Goal: Task Accomplishment & Management: Use online tool/utility

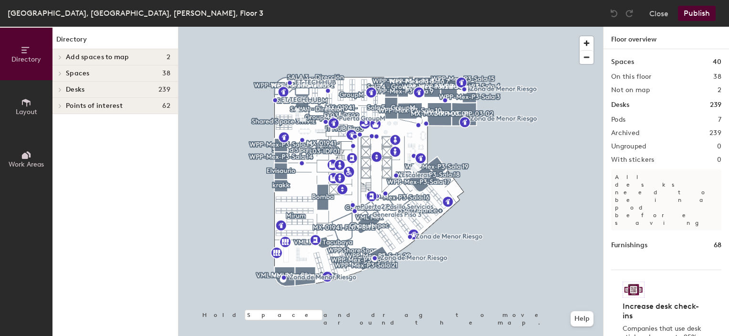
click at [63, 90] on span at bounding box center [59, 89] width 8 height 5
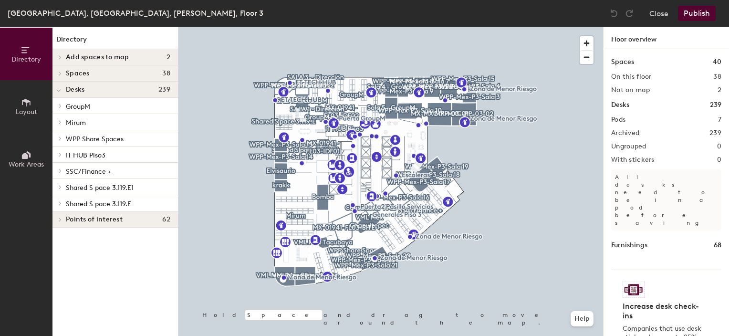
click at [73, 106] on span "GroupM" at bounding box center [78, 107] width 24 height 8
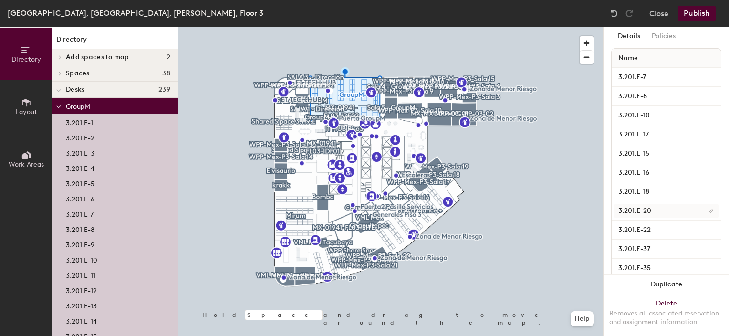
scroll to position [190, 0]
click at [58, 106] on icon at bounding box center [58, 107] width 5 height 4
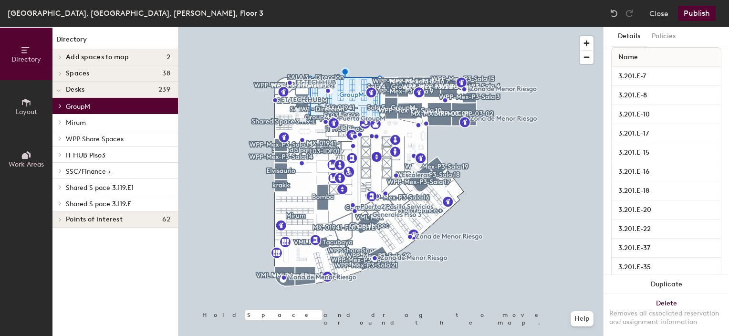
click at [107, 123] on p "Mirum" at bounding box center [118, 122] width 105 height 12
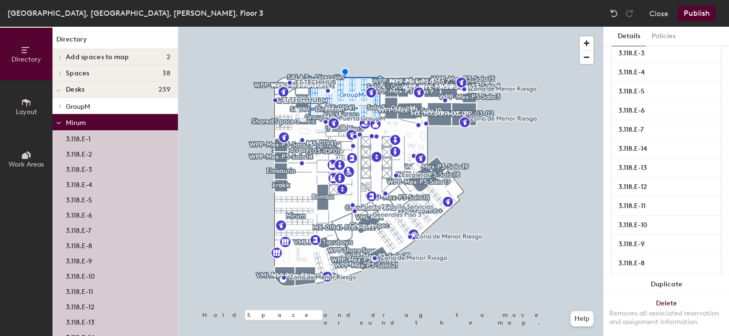
scroll to position [130, 0]
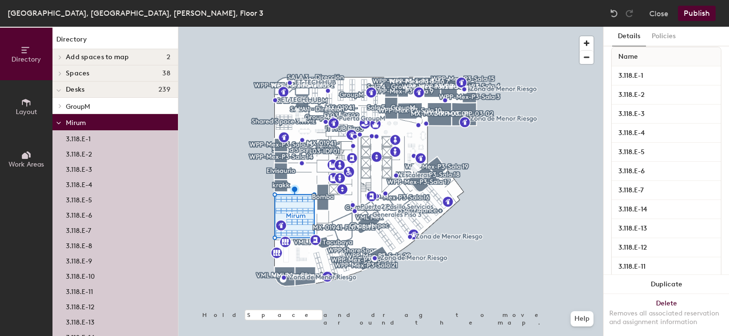
click at [106, 105] on p "GroupM" at bounding box center [118, 106] width 105 height 12
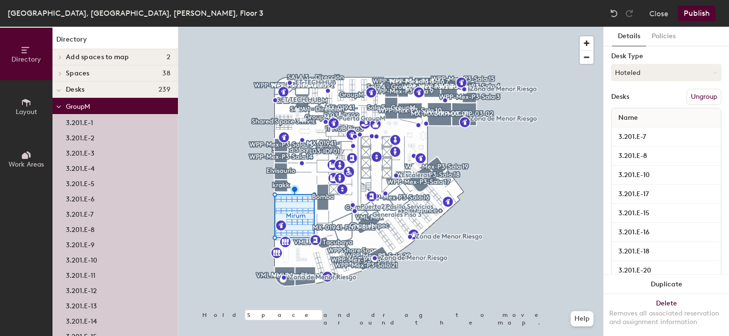
scroll to position [190, 0]
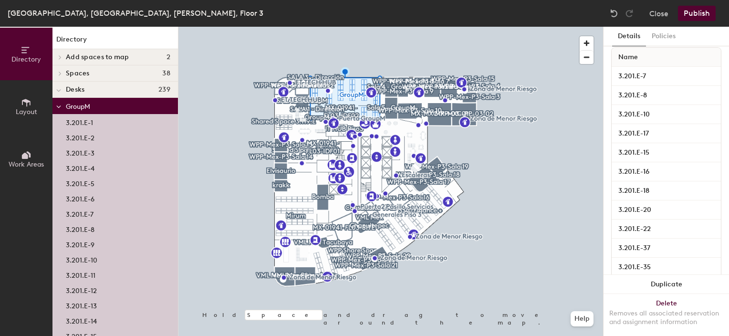
click at [58, 109] on icon at bounding box center [58, 107] width 5 height 4
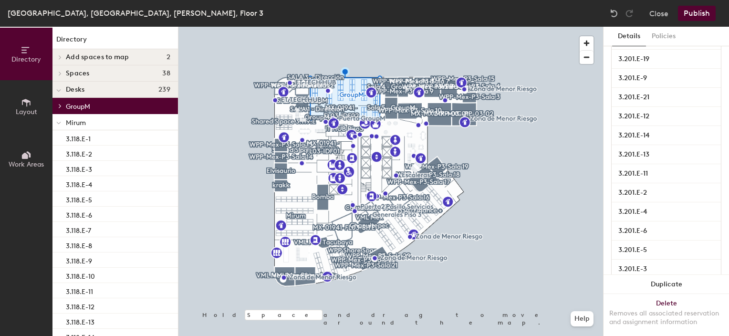
scroll to position [1053, 0]
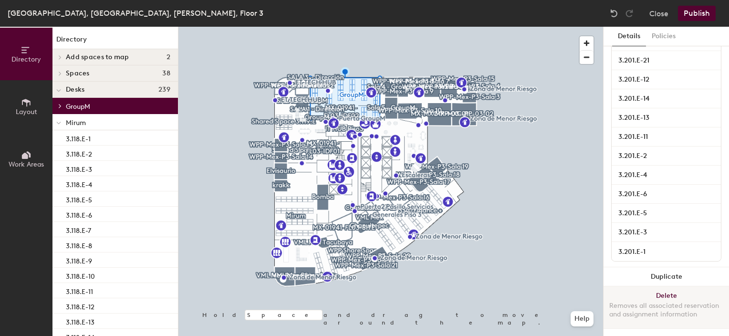
click at [669, 286] on button "Delete Removes all associated reservation and assignment information" at bounding box center [667, 307] width 126 height 42
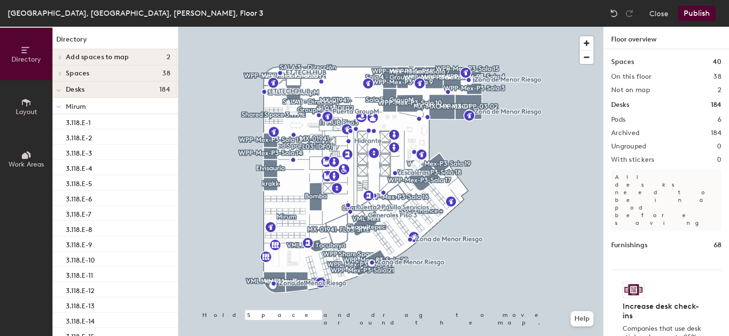
click at [61, 92] on span at bounding box center [58, 90] width 5 height 8
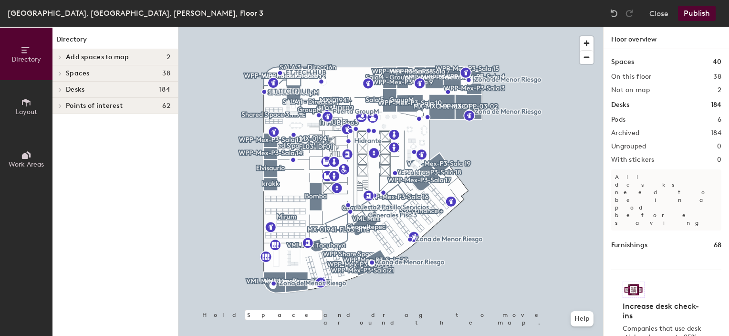
click at [61, 92] on icon at bounding box center [60, 89] width 4 height 5
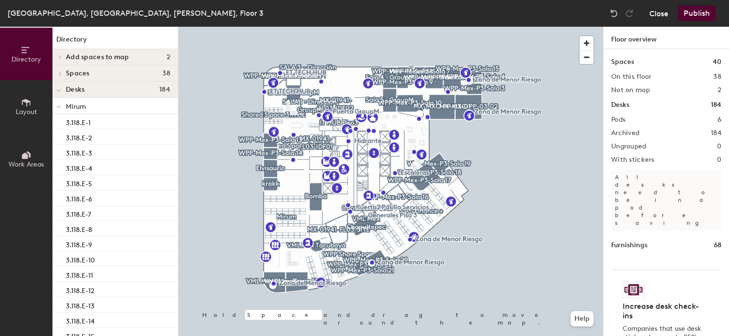
click at [656, 12] on button "Close" at bounding box center [659, 13] width 19 height 15
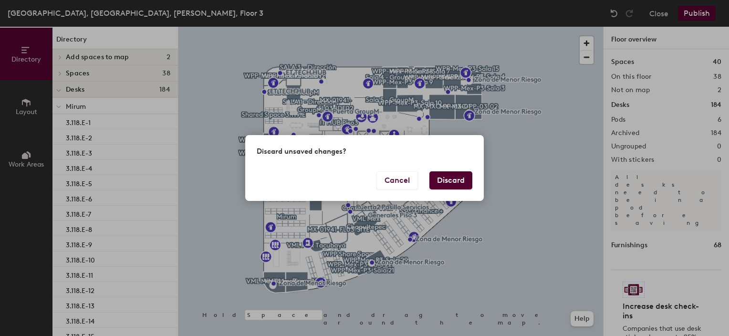
click at [453, 180] on button "Discard" at bounding box center [451, 180] width 43 height 18
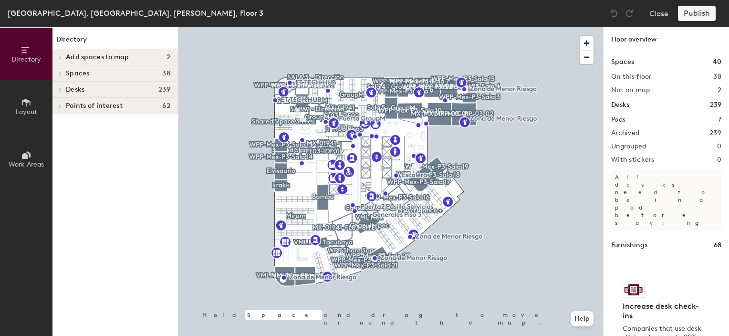
click at [59, 89] on icon at bounding box center [60, 89] width 4 height 5
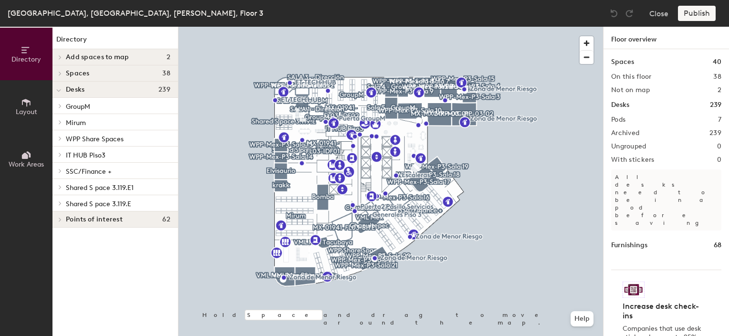
click at [68, 104] on span "GroupM" at bounding box center [78, 107] width 24 height 8
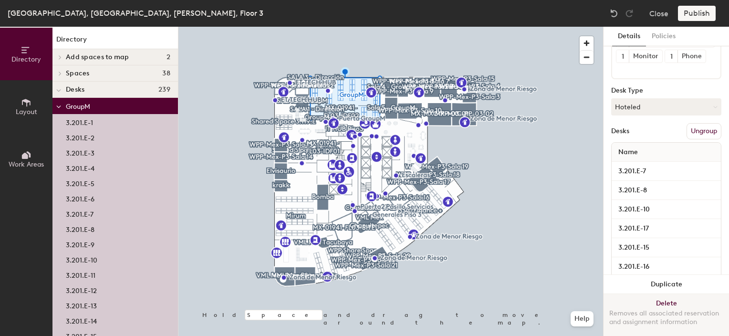
scroll to position [95, 0]
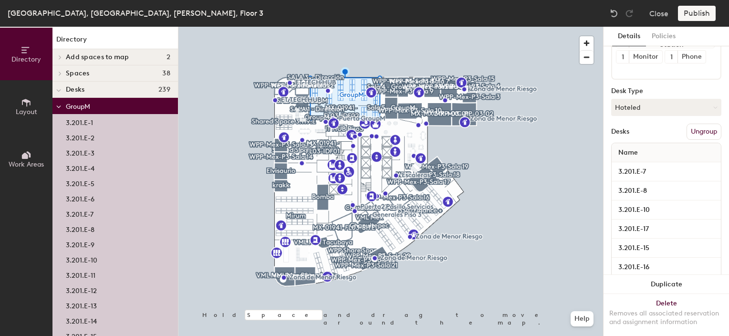
click at [56, 107] on icon at bounding box center [58, 107] width 5 height 4
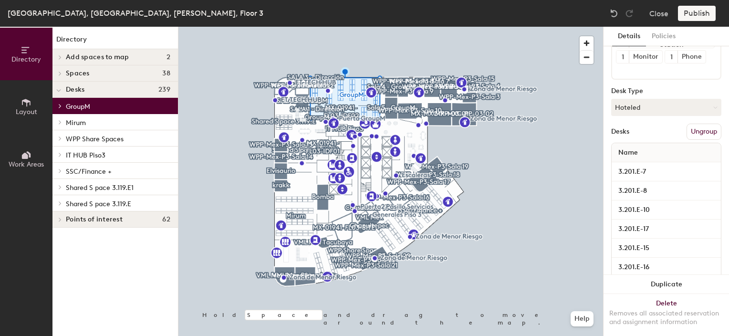
click at [60, 170] on icon at bounding box center [60, 171] width 4 height 5
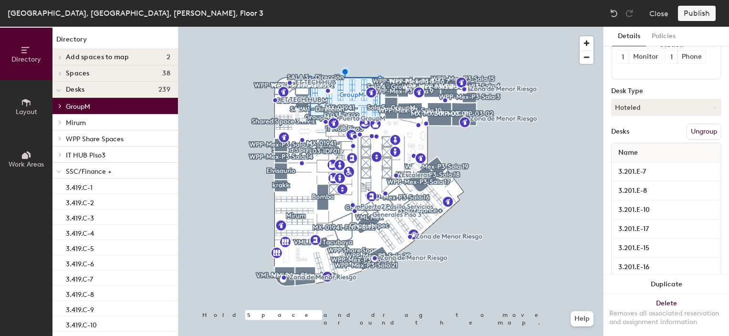
click at [76, 170] on span "SSC/Finance +" at bounding box center [89, 172] width 46 height 8
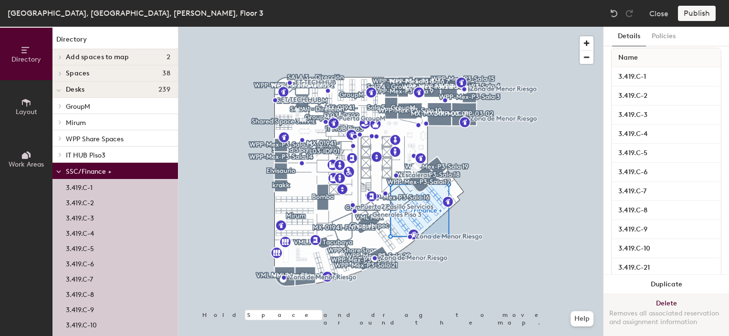
scroll to position [129, 0]
click at [665, 296] on button "Delete Removes all associated reservation and assignment information" at bounding box center [667, 315] width 126 height 42
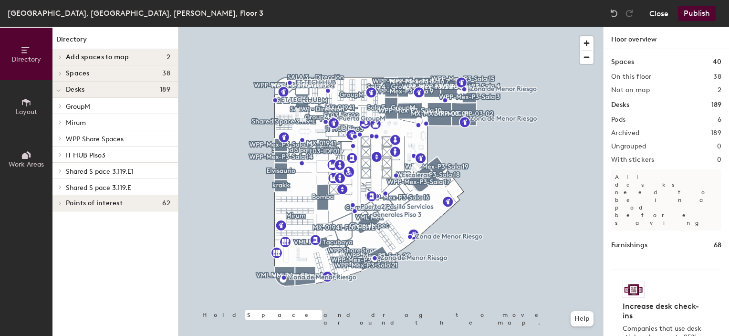
click at [654, 12] on button "Close" at bounding box center [659, 13] width 19 height 15
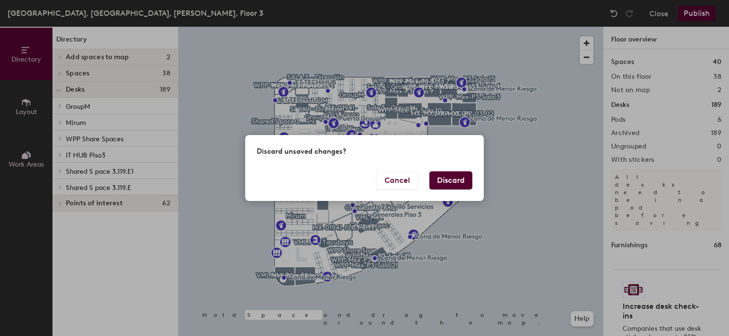
click at [457, 182] on button "Discard" at bounding box center [451, 180] width 43 height 18
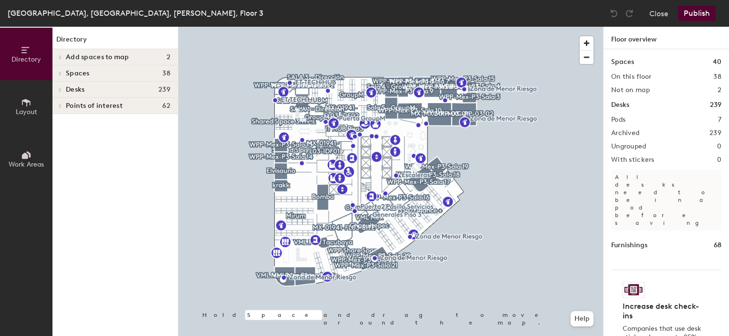
click at [62, 89] on icon at bounding box center [60, 89] width 4 height 5
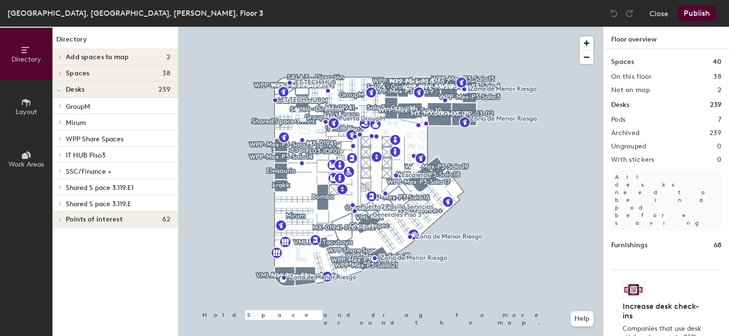
click at [86, 174] on span "SSC/Finance +" at bounding box center [89, 172] width 46 height 8
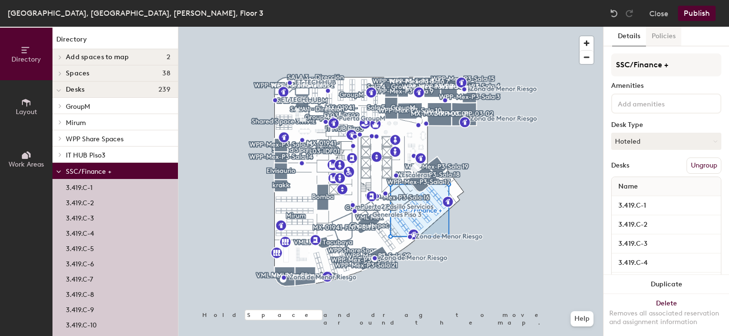
click at [665, 41] on button "Policies" at bounding box center [663, 37] width 35 height 20
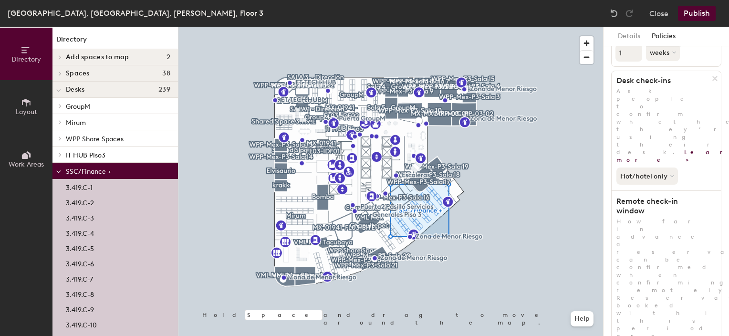
scroll to position [150, 0]
click at [61, 173] on icon at bounding box center [58, 172] width 5 height 4
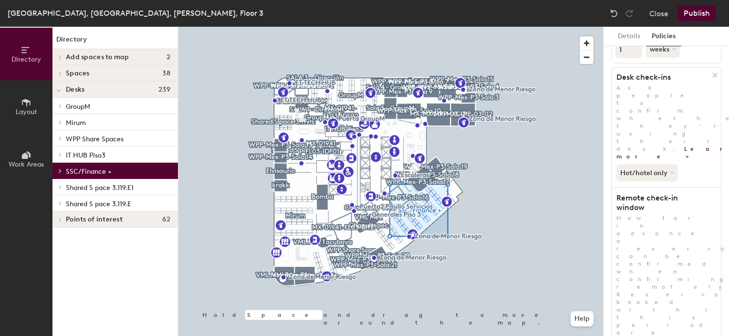
click at [59, 220] on icon at bounding box center [60, 219] width 4 height 5
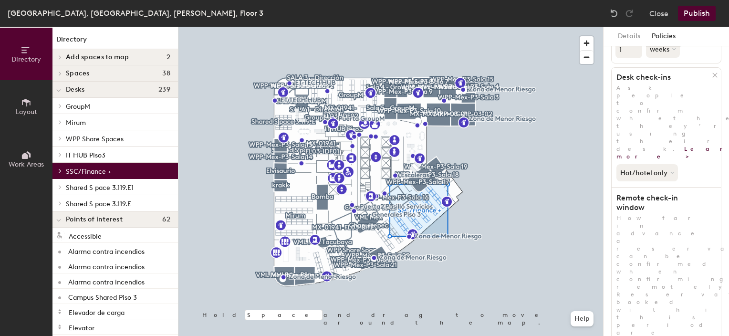
click at [59, 220] on icon at bounding box center [58, 221] width 5 height 4
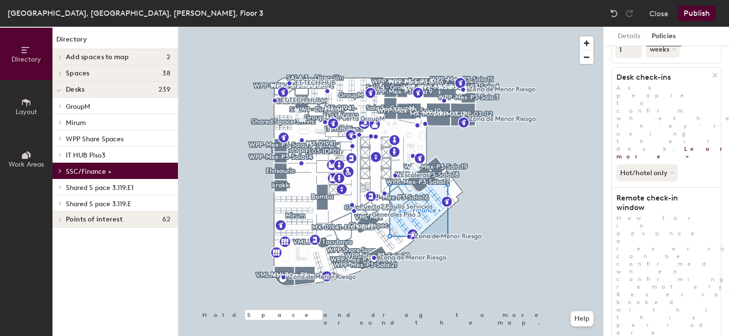
click at [89, 205] on span "Shared S pace 3.119.E" at bounding box center [98, 204] width 65 height 8
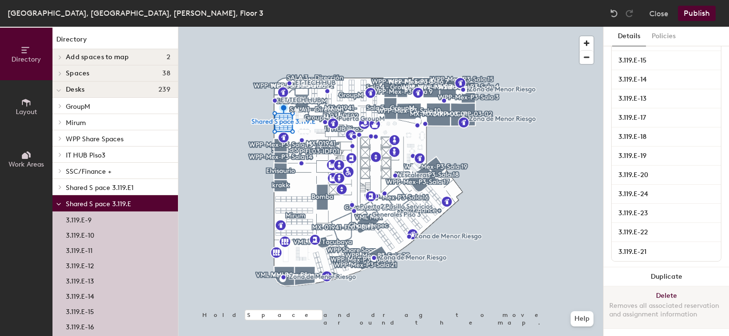
scroll to position [245, 0]
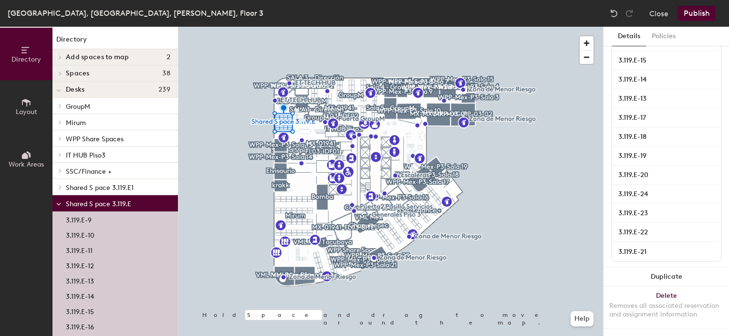
click at [57, 206] on icon at bounding box center [58, 204] width 5 height 4
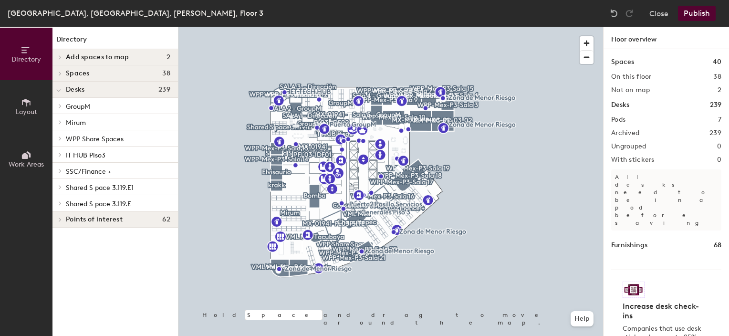
click at [27, 110] on span "Layout" at bounding box center [26, 112] width 21 height 8
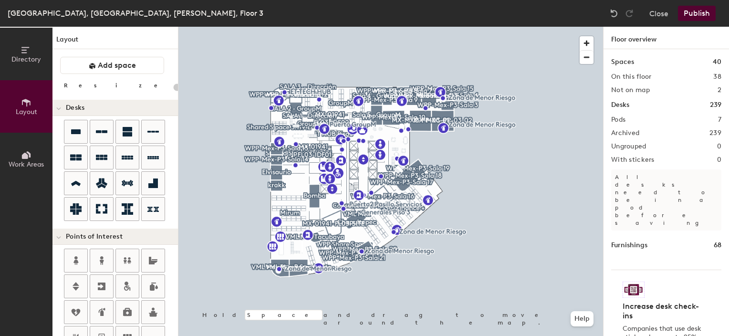
click at [23, 153] on icon at bounding box center [26, 155] width 11 height 11
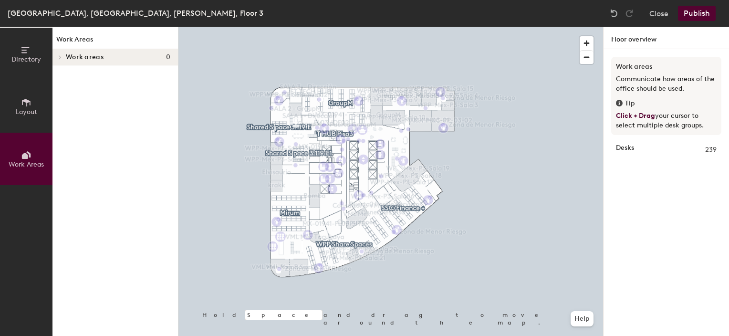
click at [18, 65] on button "Directory" at bounding box center [26, 54] width 53 height 53
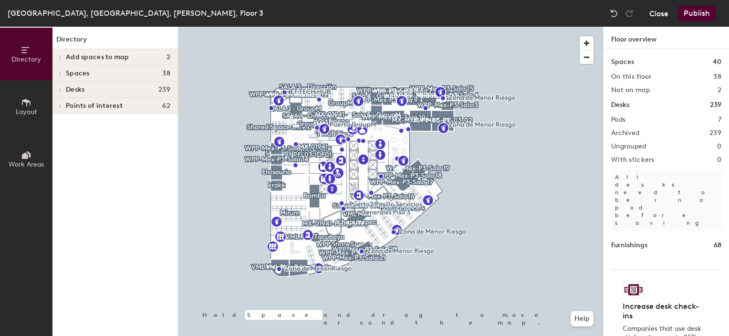
click at [654, 10] on button "Close" at bounding box center [659, 13] width 19 height 15
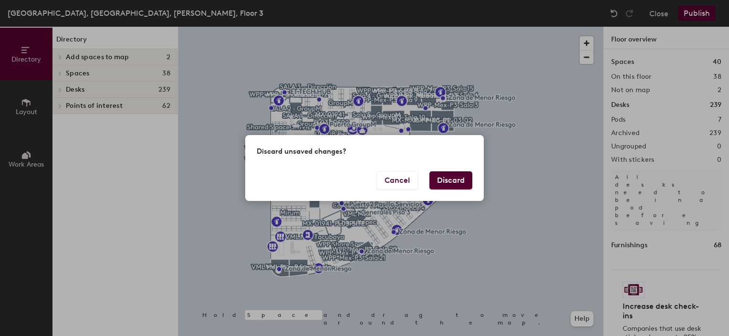
click at [442, 176] on button "Discard" at bounding box center [451, 180] width 43 height 18
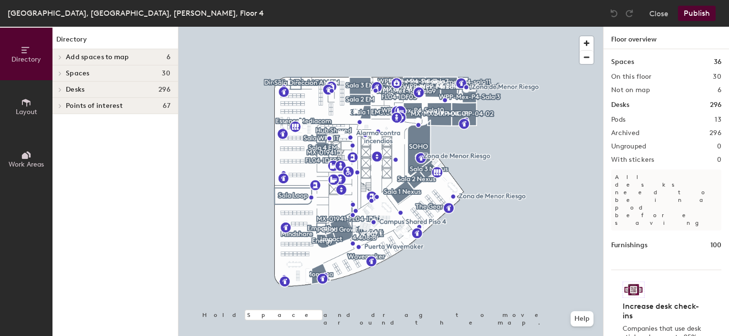
click at [668, 127] on div "Spaces 36 On this floor 30 Not on map 6 Desks 296 Pods 13 Archived 296 Ungroupe…" at bounding box center [667, 203] width 126 height 309
click at [636, 132] on h2 "Archived" at bounding box center [626, 133] width 28 height 8
click at [73, 87] on span "Desks" at bounding box center [75, 90] width 19 height 8
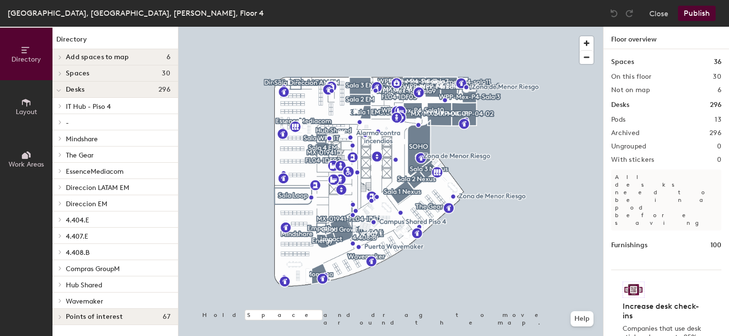
click at [72, 103] on span "IT Hub - Piso 4" at bounding box center [88, 107] width 45 height 8
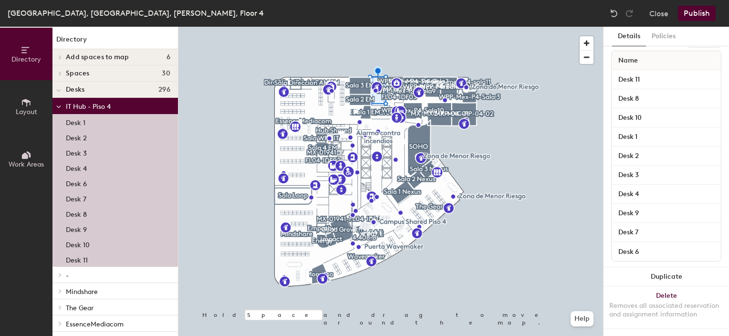
scroll to position [134, 0]
click at [583, 320] on button "Help" at bounding box center [582, 318] width 23 height 15
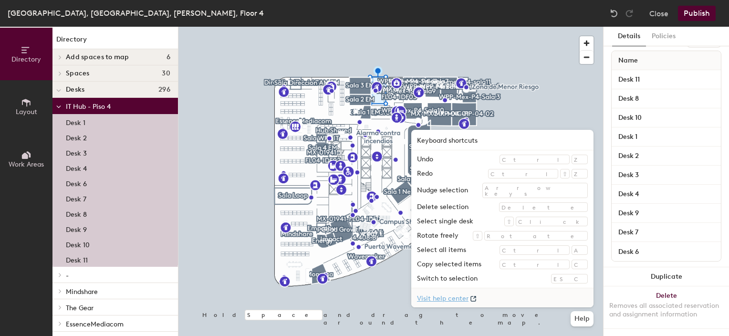
click at [431, 27] on div at bounding box center [391, 27] width 425 height 0
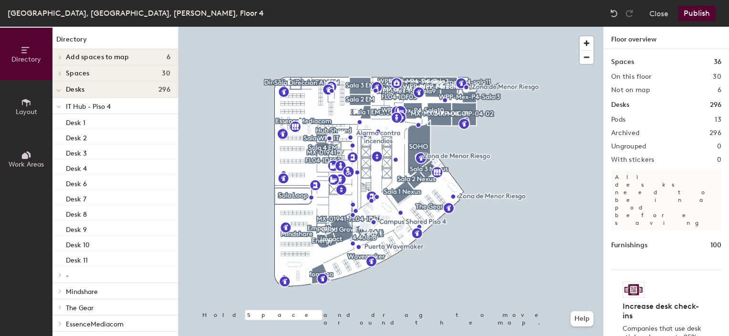
click at [100, 107] on span "IT Hub - Piso 4" at bounding box center [88, 107] width 45 height 8
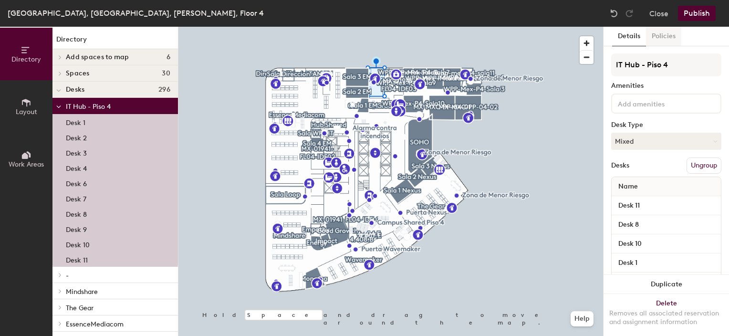
click at [668, 36] on button "Policies" at bounding box center [663, 37] width 35 height 20
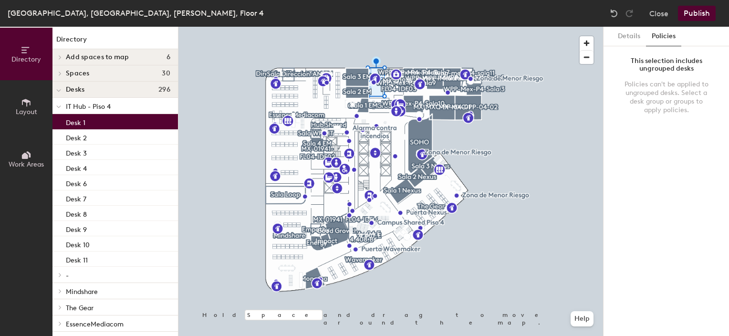
click at [76, 121] on p "Desk 1" at bounding box center [76, 121] width 20 height 11
click at [625, 35] on button "Details" at bounding box center [629, 37] width 34 height 20
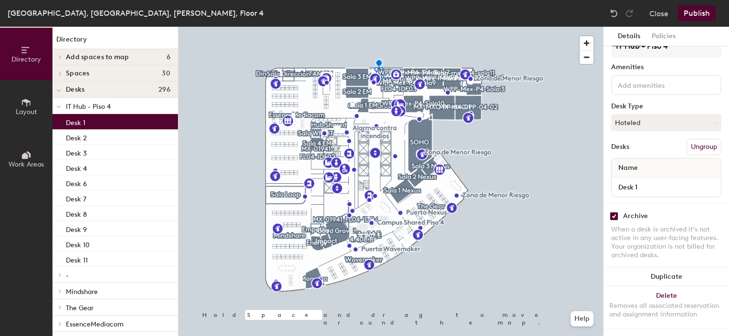
scroll to position [26, 0]
click at [587, 317] on button "Help" at bounding box center [582, 318] width 23 height 15
click at [615, 267] on button "Duplicate" at bounding box center [667, 276] width 126 height 19
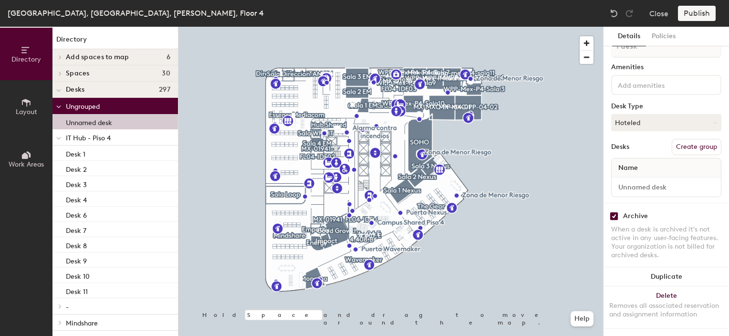
click at [75, 120] on p "Unnamed desk" at bounding box center [89, 121] width 46 height 11
click at [75, 105] on span "Ungrouped" at bounding box center [83, 107] width 34 height 8
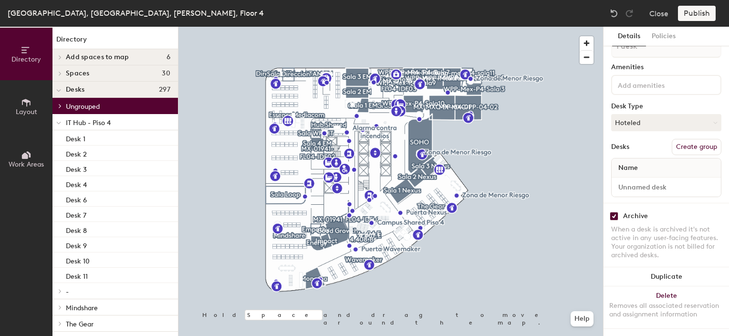
click at [63, 105] on span at bounding box center [59, 106] width 8 height 5
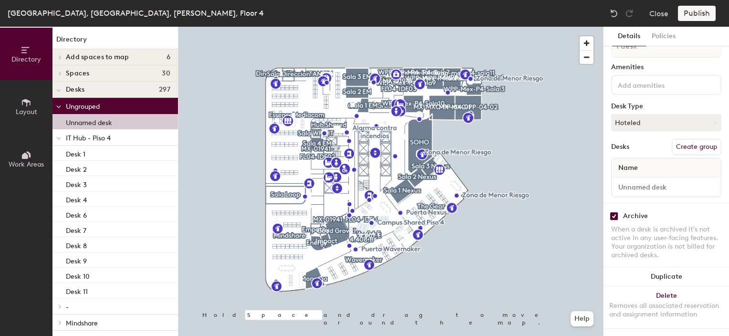
click at [71, 119] on p "Unnamed desk" at bounding box center [89, 121] width 46 height 11
click at [69, 151] on p "Desk 1" at bounding box center [76, 153] width 20 height 11
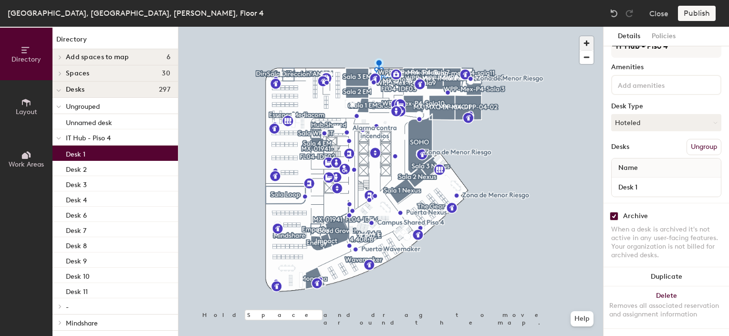
click at [590, 44] on span "button" at bounding box center [587, 43] width 14 height 14
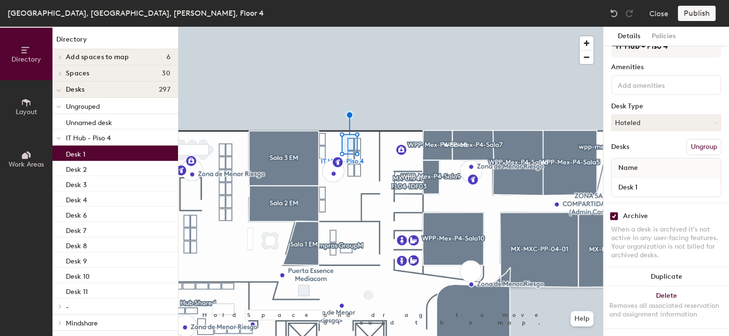
click at [502, 336] on html "Skip navigation Schedule Office People Analytics Visits Deliveries Services Man…" at bounding box center [364, 168] width 729 height 336
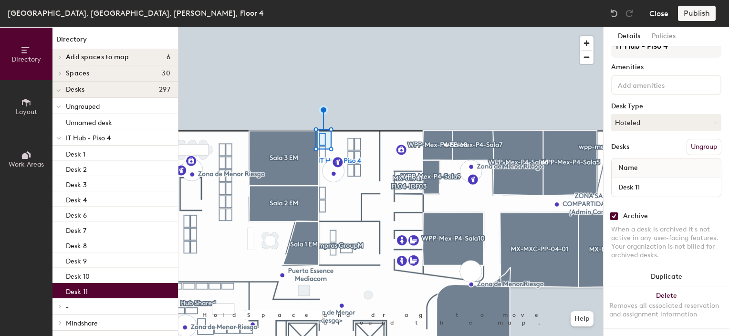
click at [657, 14] on button "Close" at bounding box center [659, 13] width 19 height 15
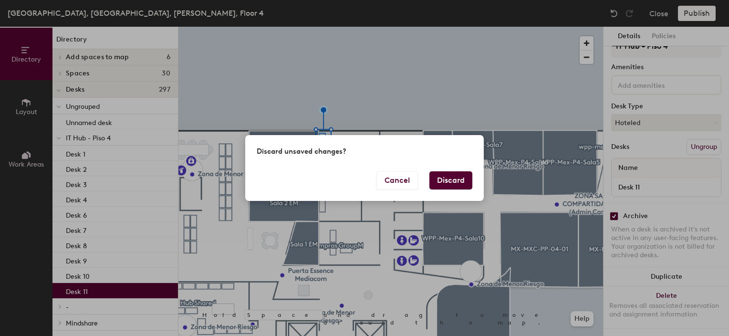
click at [443, 175] on button "Discard" at bounding box center [451, 180] width 43 height 18
